Goal: Find specific page/section: Find specific page/section

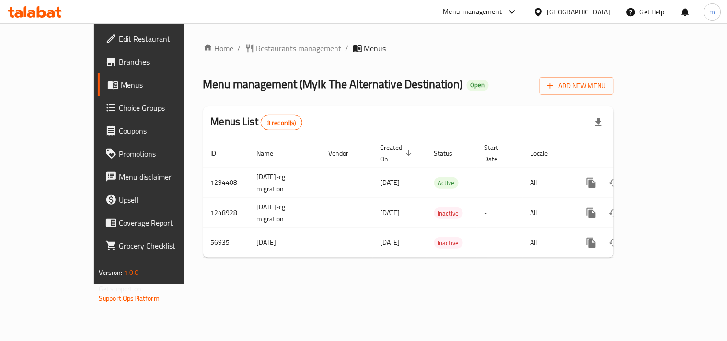
click at [543, 12] on icon at bounding box center [538, 12] width 10 height 10
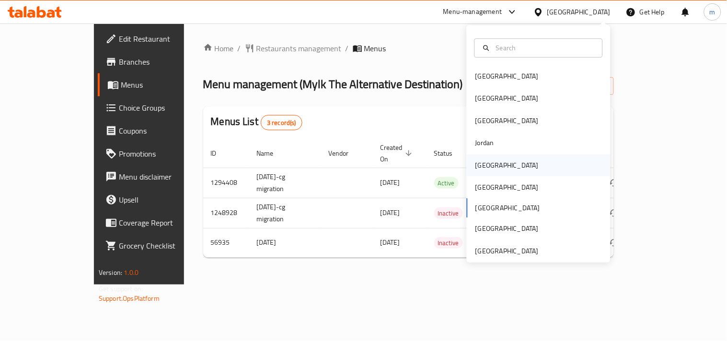
click at [483, 166] on div "[GEOGRAPHIC_DATA]" at bounding box center [506, 165] width 63 height 11
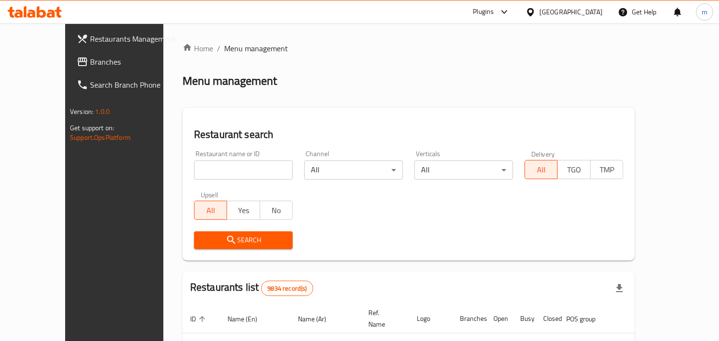
click at [494, 11] on div "Plugins" at bounding box center [483, 12] width 21 height 12
click at [478, 84] on div "Restaurant-Management" at bounding box center [455, 86] width 75 height 11
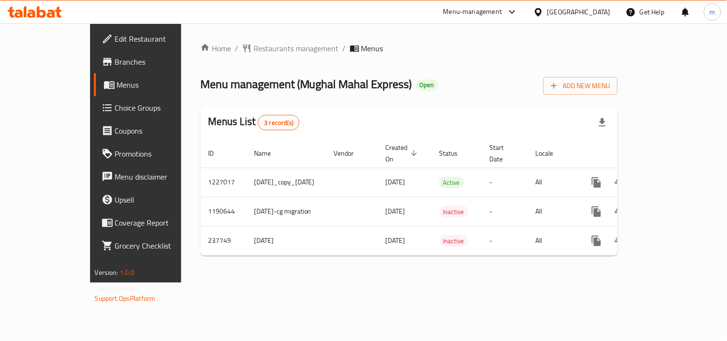
click at [56, 12] on icon at bounding box center [35, 12] width 54 height 12
